Goal: Task Accomplishment & Management: Manage account settings

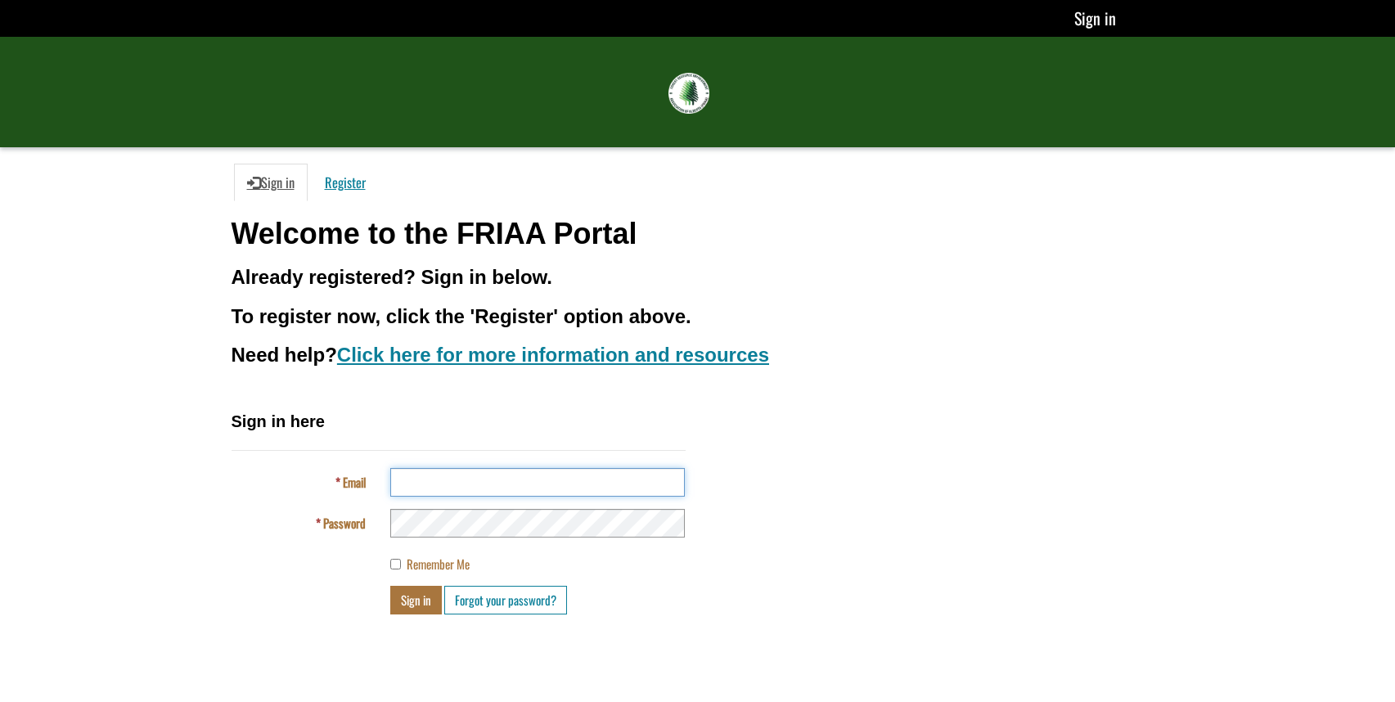
click at [527, 481] on input "Email" at bounding box center [537, 482] width 295 height 29
type input "**********"
click at [390, 586] on button "Sign in" at bounding box center [416, 600] width 52 height 29
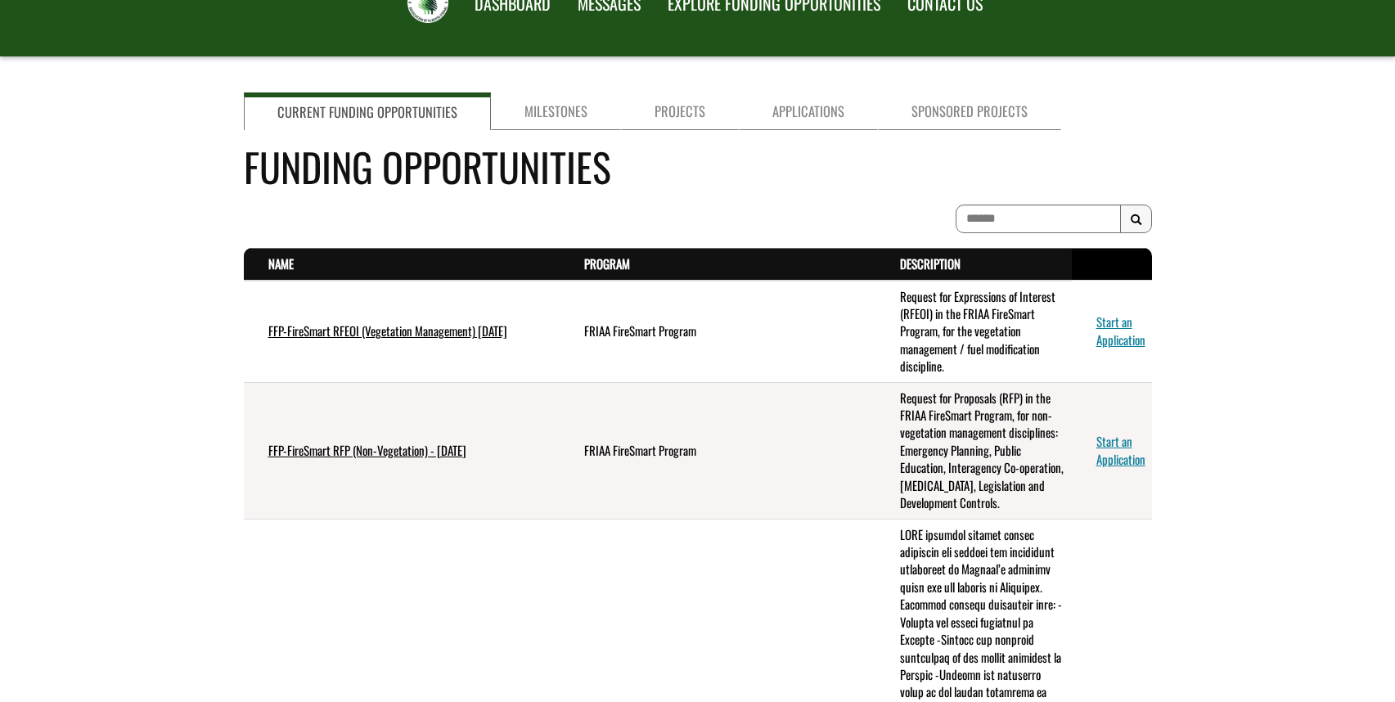
scroll to position [82, 0]
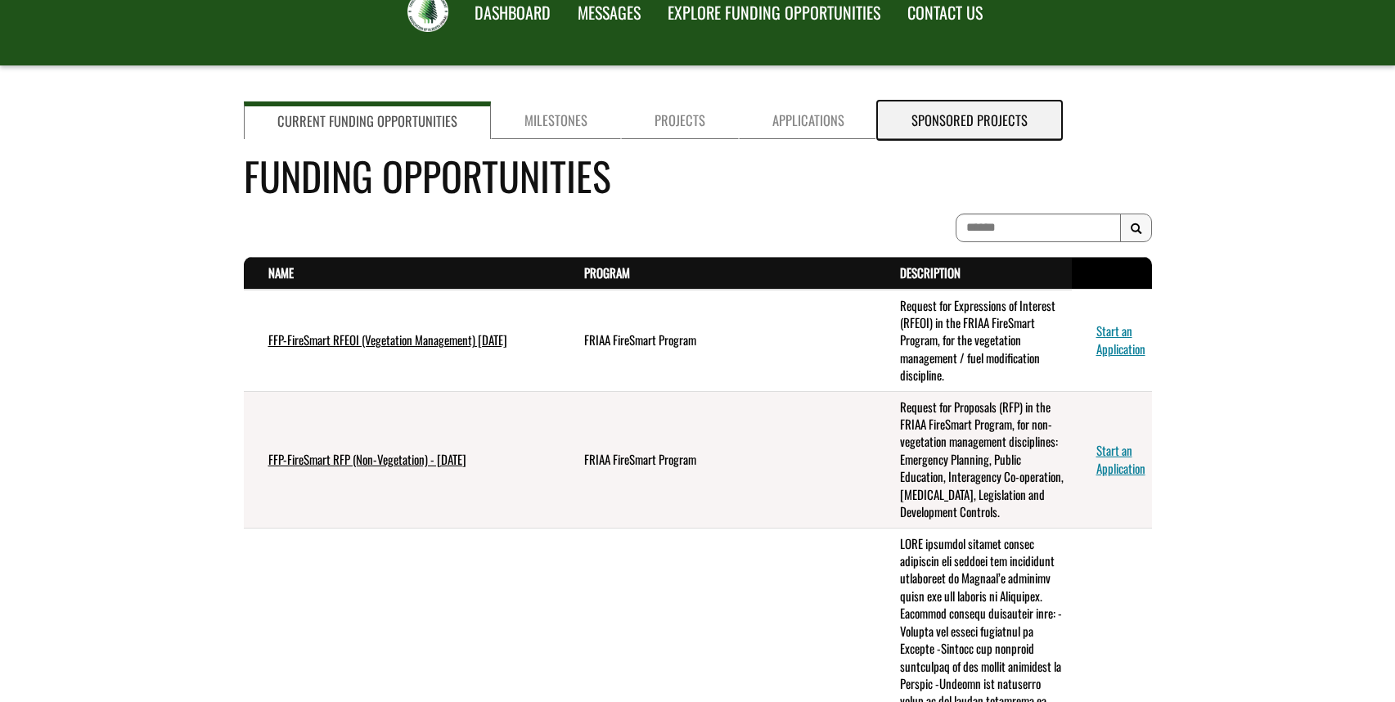
click at [983, 119] on link "Sponsored Projects" at bounding box center [969, 120] width 183 height 38
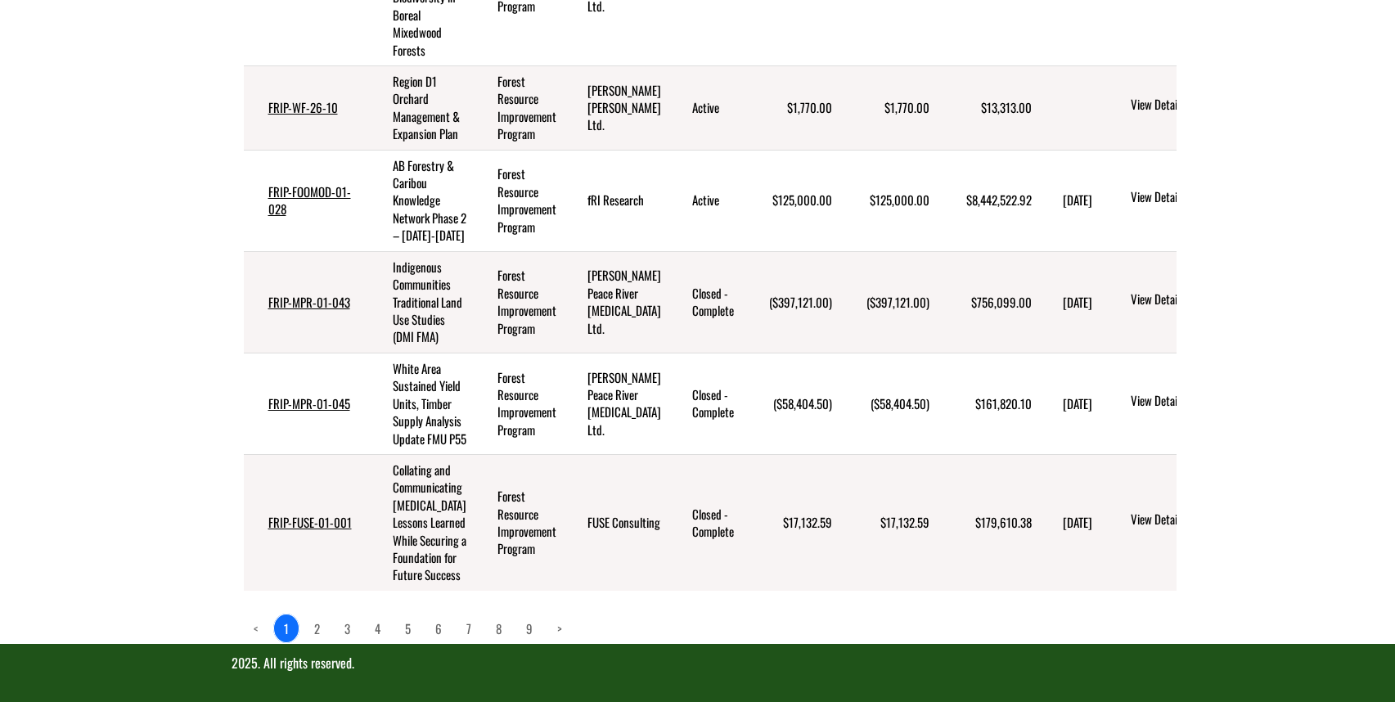
scroll to position [1163, 0]
click at [316, 630] on link "2" at bounding box center [316, 628] width 25 height 28
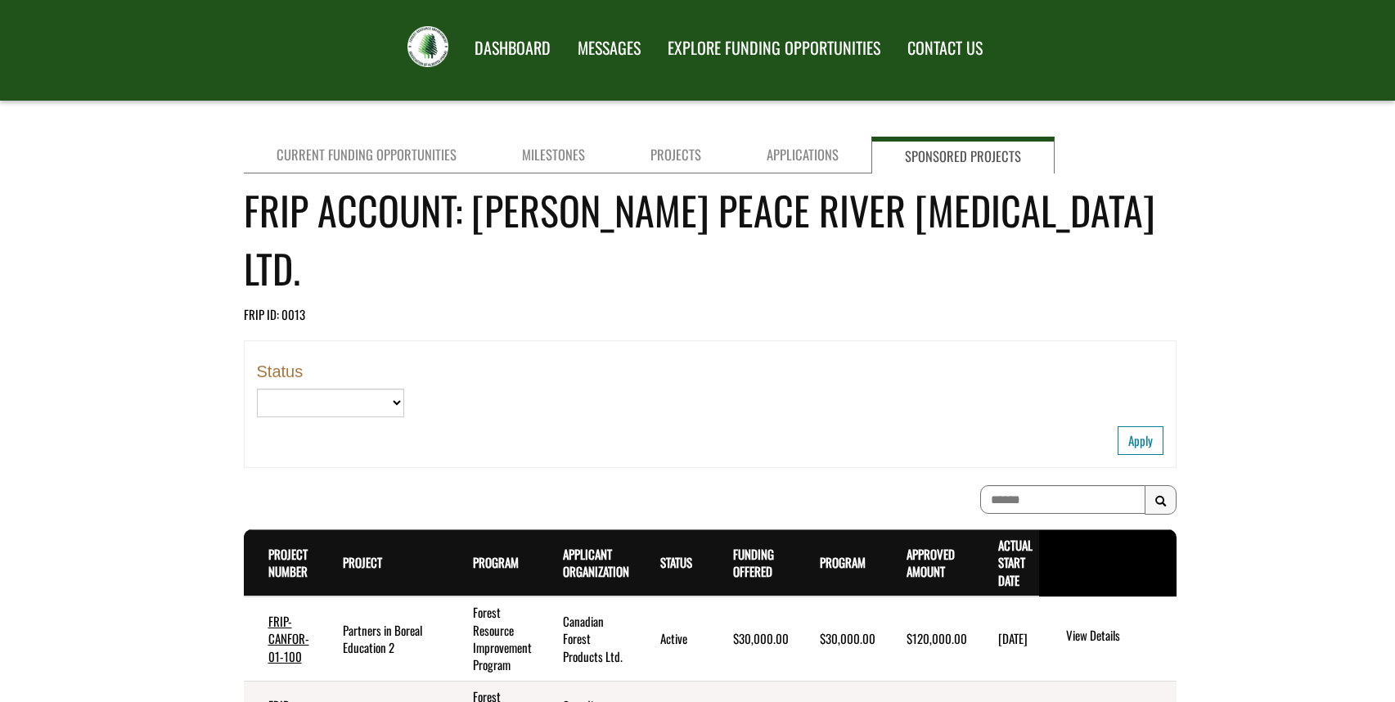
scroll to position [0, 0]
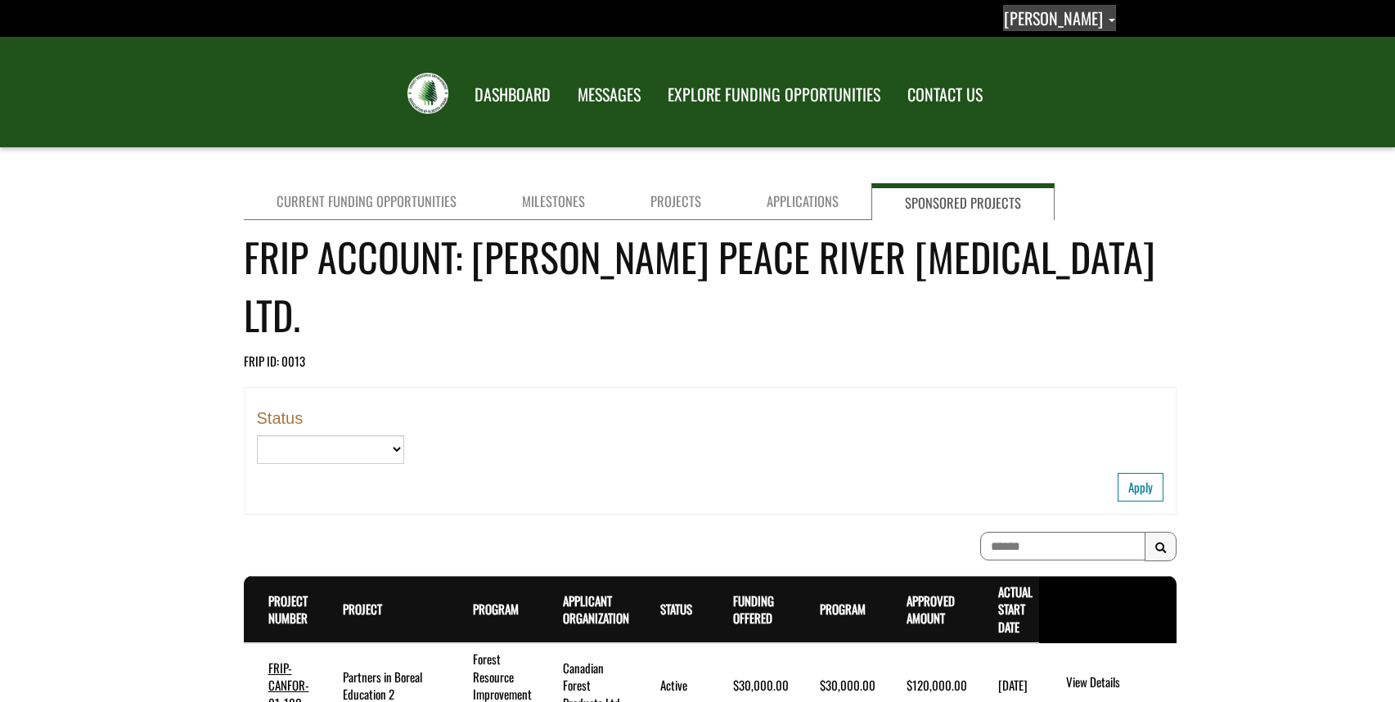
click at [1079, 20] on span "[PERSON_NAME]" at bounding box center [1053, 18] width 99 height 25
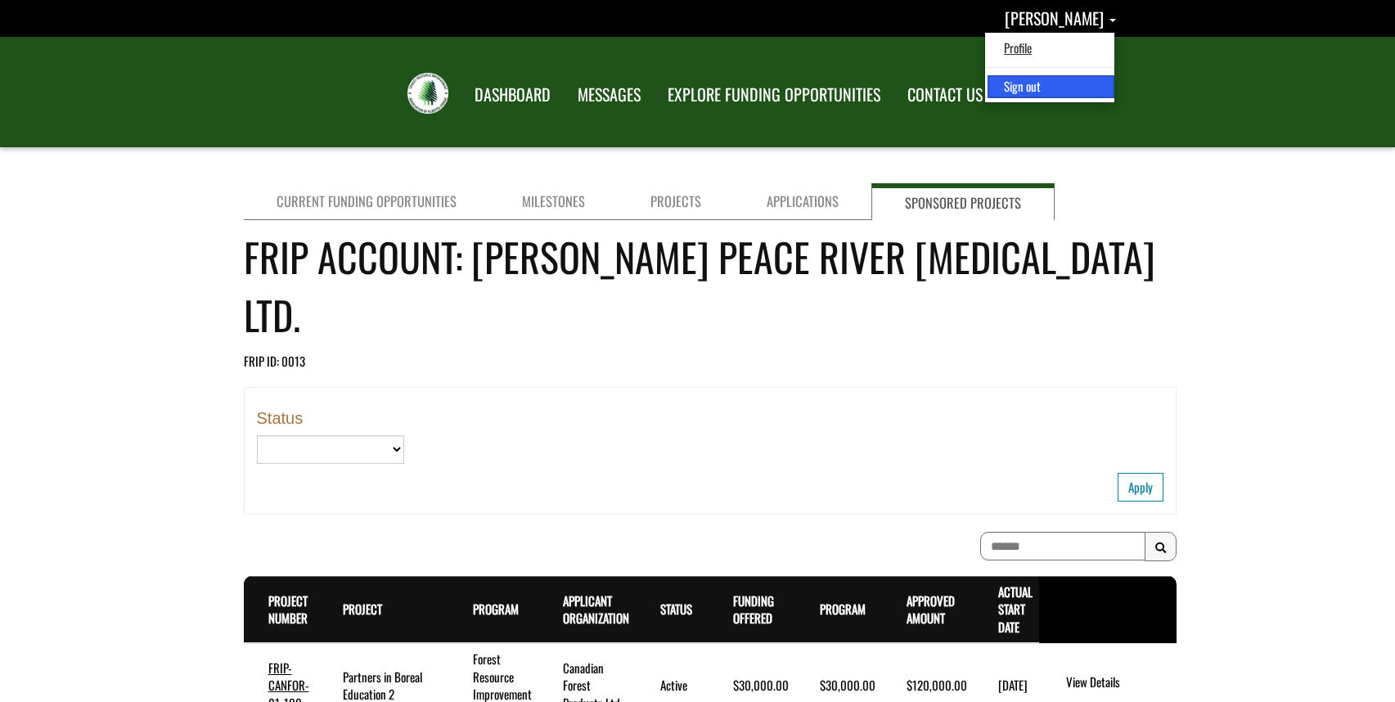
click at [1073, 88] on link "Sign out" at bounding box center [1051, 86] width 127 height 22
